Goal: Find specific page/section: Find specific page/section

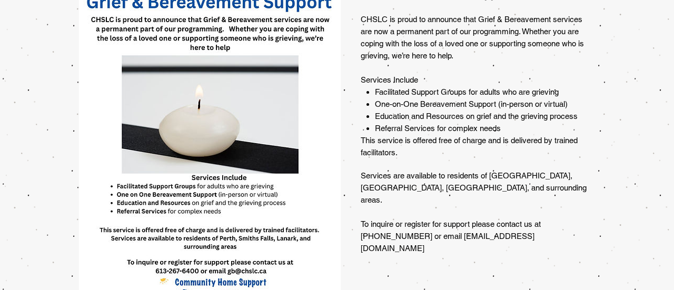
scroll to position [834, 0]
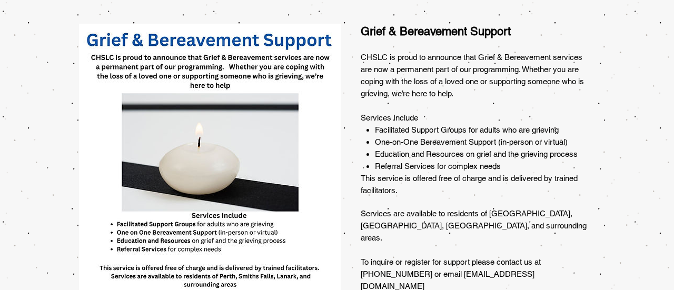
click at [218, 24] on img at bounding box center [210, 188] width 262 height 329
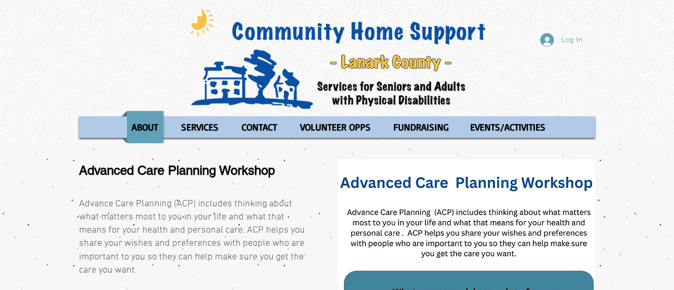
scroll to position [38, 0]
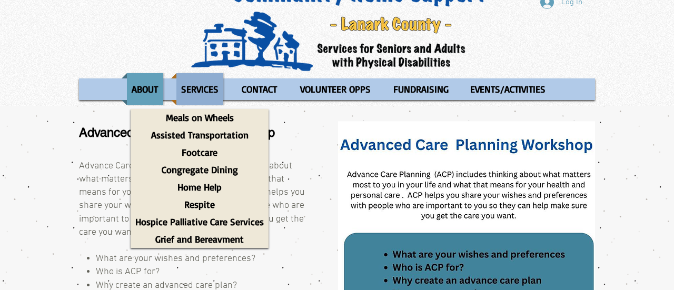
click at [197, 89] on p "SERVICES" at bounding box center [199, 89] width 47 height 32
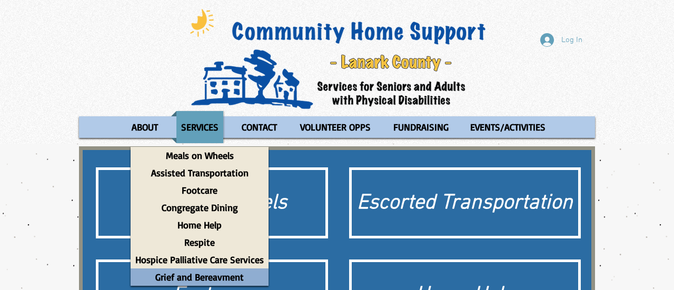
click at [212, 279] on p "Grief and Bereavment" at bounding box center [200, 277] width 98 height 17
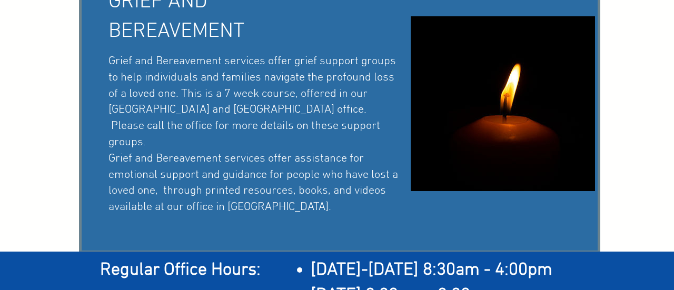
scroll to position [262, 0]
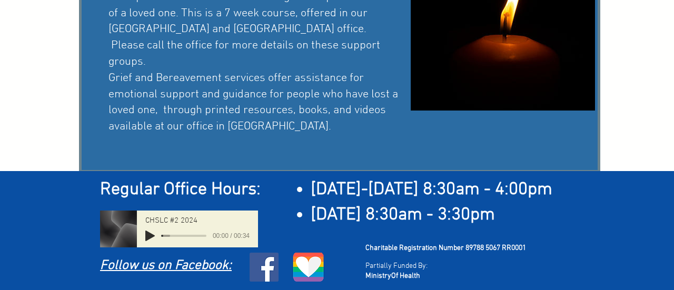
click at [164, 264] on span "Follow us on Facebook:" at bounding box center [166, 266] width 132 height 16
